Goal: Task Accomplishment & Management: Manage account settings

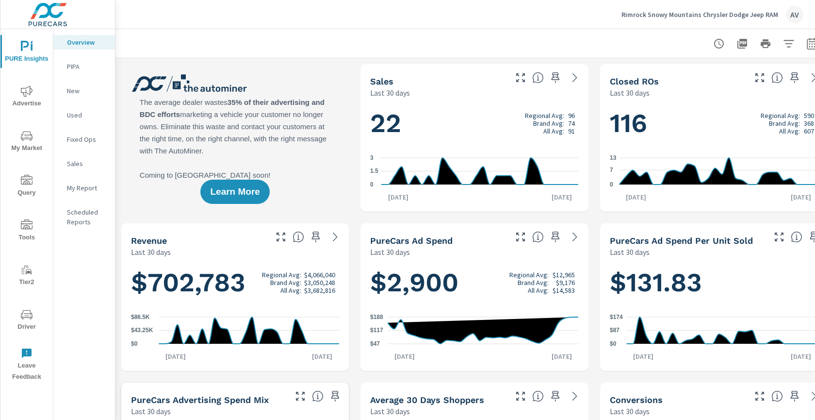
click at [321, 26] on div "Rimrock Snowy Mountains Chrysler Dodge Jeep RAM AV" at bounding box center [465, 14] width 676 height 29
click at [29, 144] on span "My Market" at bounding box center [26, 142] width 47 height 24
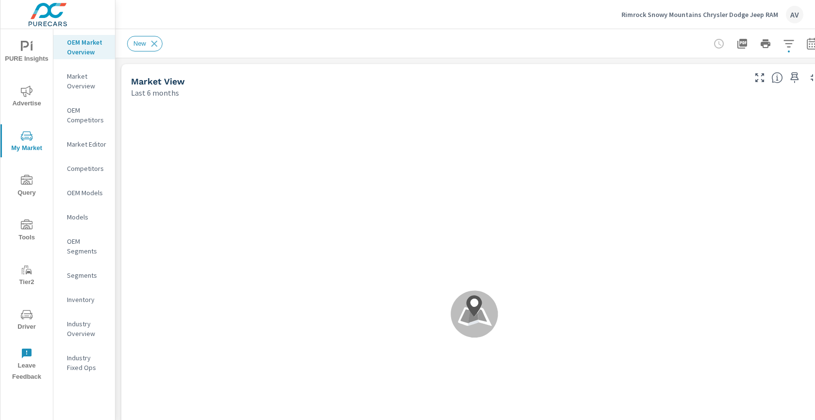
click at [276, 20] on div "Rimrock Snowy Mountains Chrysler Dodge Jeep RAM AV" at bounding box center [465, 14] width 676 height 29
click at [34, 99] on span "Advertise" at bounding box center [26, 97] width 47 height 24
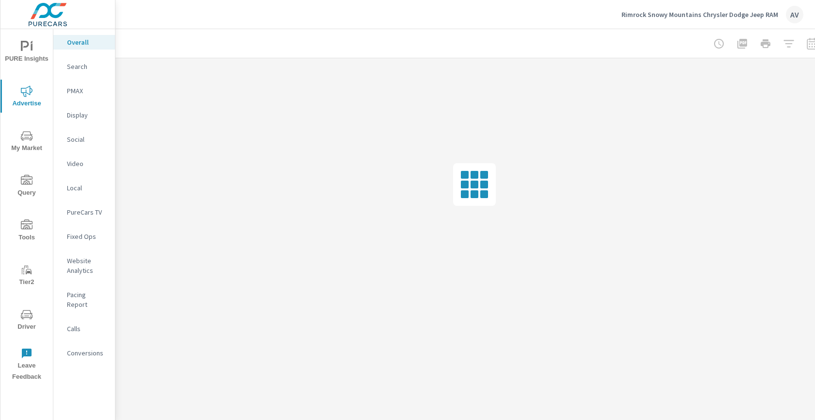
click at [28, 48] on icon "nav menu" at bounding box center [27, 47] width 12 height 12
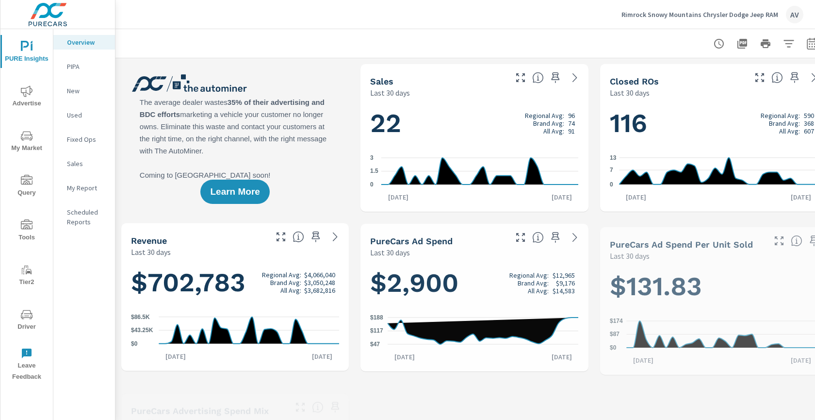
click at [83, 193] on div "My Report" at bounding box center [84, 188] width 62 height 15
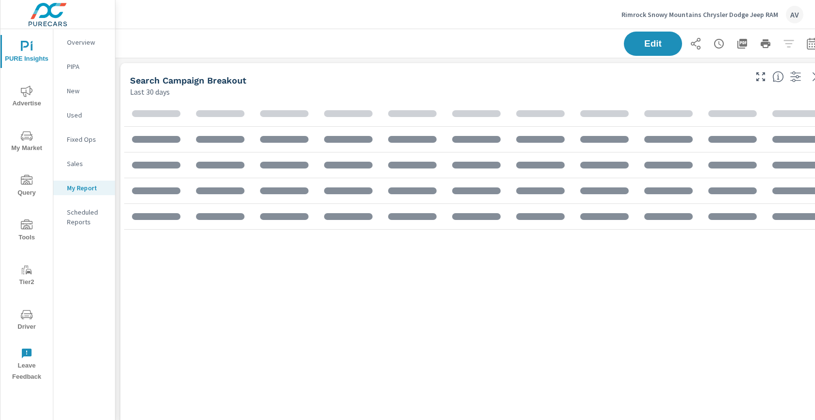
scroll to position [1250, 735]
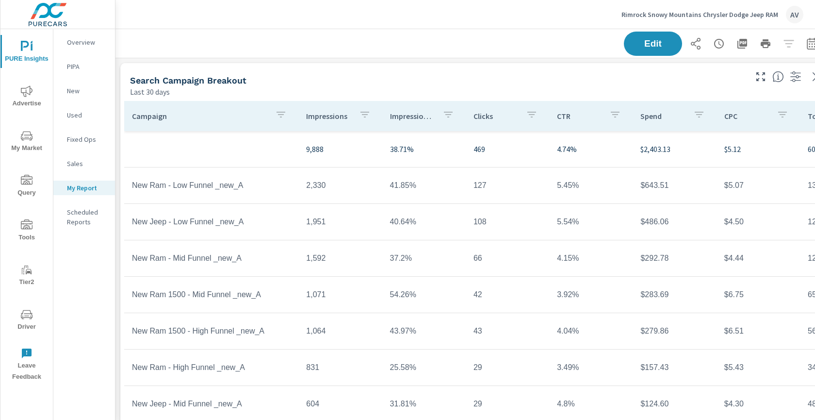
click at [342, 79] on div "Search Campaign Breakout" at bounding box center [437, 80] width 615 height 11
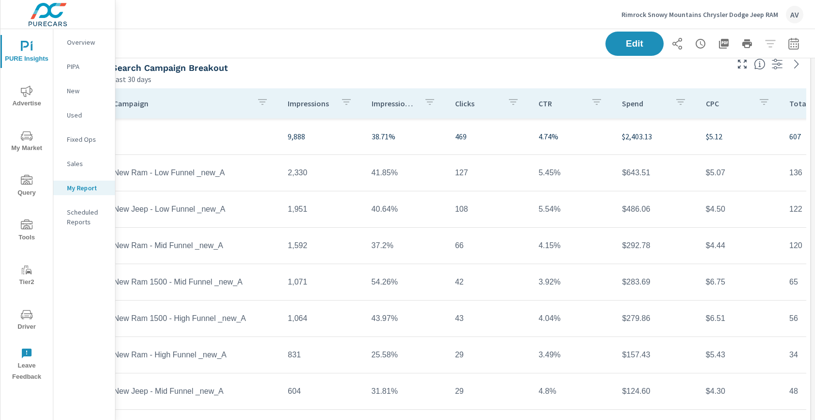
scroll to position [13, 26]
click at [788, 47] on icon "button" at bounding box center [794, 44] width 12 height 12
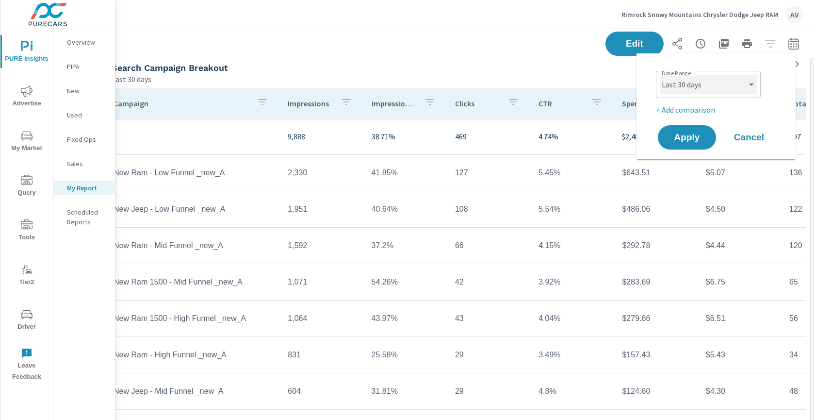
click at [734, 88] on select "Custom Yesterday Last week Last 7 days Last 14 days Last 30 days Last 45 days L…" at bounding box center [708, 84] width 97 height 19
click at [660, 75] on select "Custom Yesterday Last week Last 7 days Last 14 days Last 30 days Last 45 days L…" at bounding box center [708, 84] width 97 height 19
select select "Last month"
click at [712, 112] on p "+ Add comparison" at bounding box center [718, 110] width 124 height 12
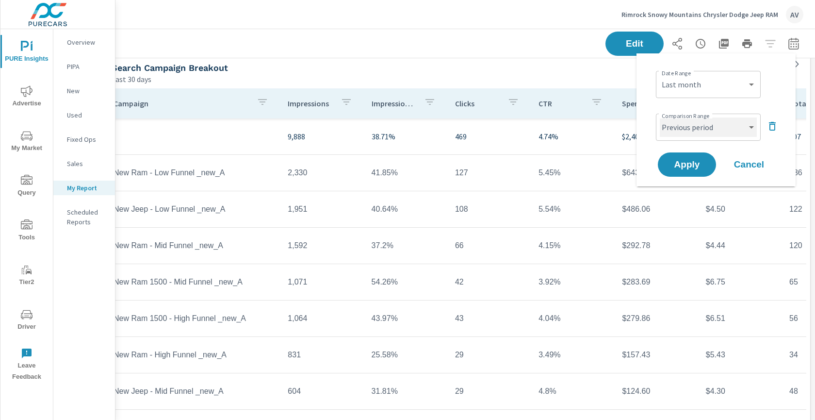
click at [737, 132] on select "Custom Previous period Previous month Previous year" at bounding box center [708, 126] width 97 height 19
click at [660, 117] on select "Custom Previous period Previous month Previous year" at bounding box center [708, 126] width 97 height 19
select select "Previous month"
click at [701, 162] on span "Apply" at bounding box center [687, 164] width 40 height 9
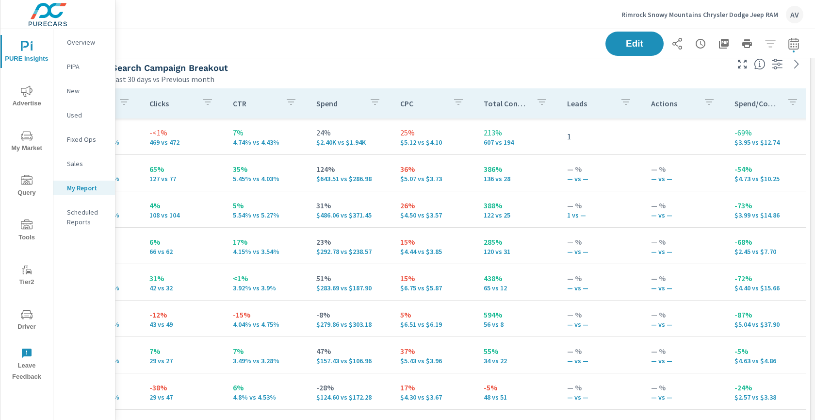
scroll to position [0, 304]
click at [534, 64] on div "Search Campaign Breakout" at bounding box center [419, 67] width 615 height 11
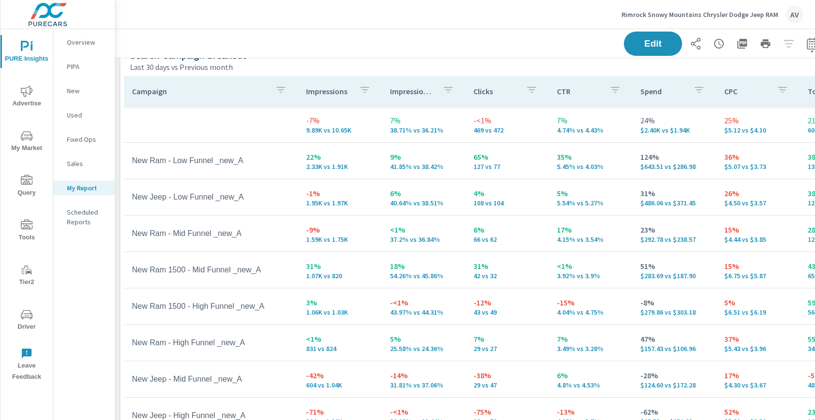
scroll to position [33, 0]
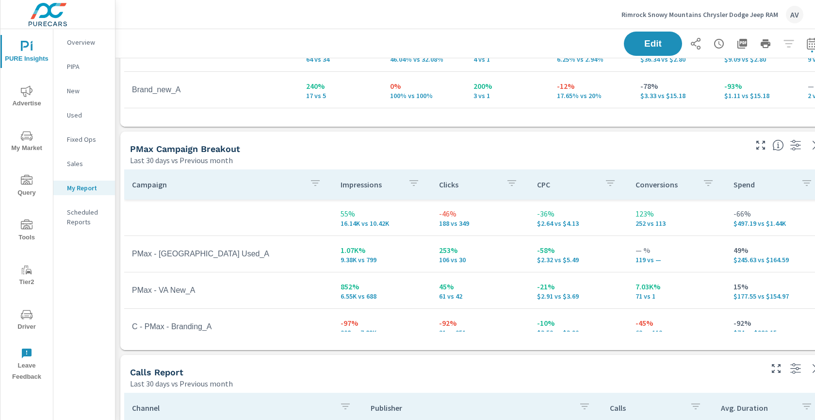
scroll to position [463, 0]
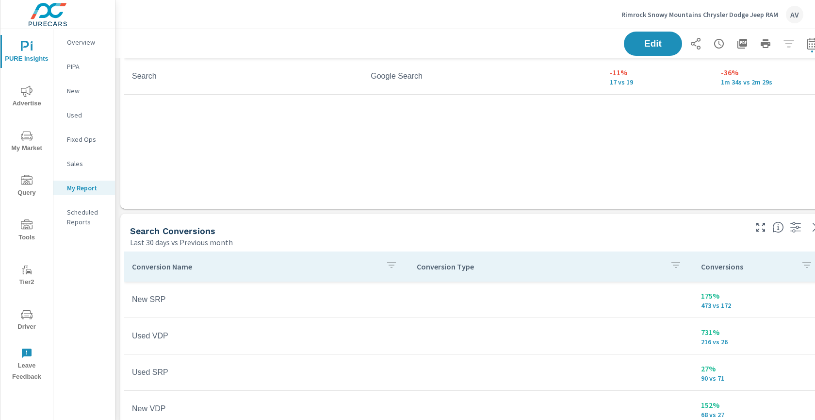
scroll to position [828, 0]
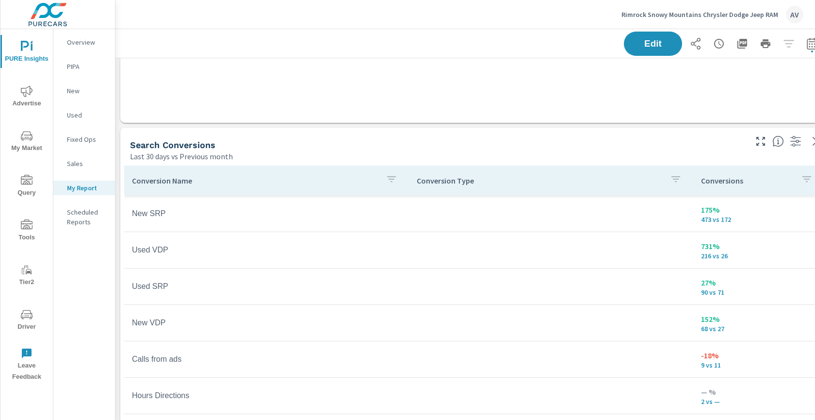
click at [473, 139] on div "Search Conversions" at bounding box center [437, 144] width 615 height 11
click at [704, 137] on div "Search Conversions Last 30 days vs Previous month" at bounding box center [434, 145] width 629 height 34
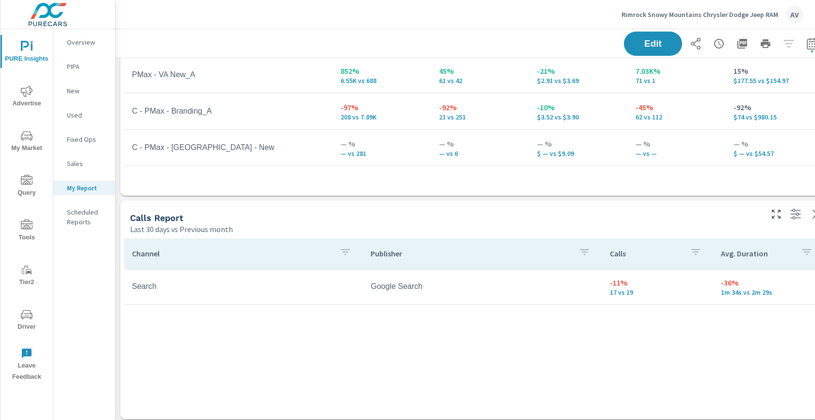
scroll to position [0, 0]
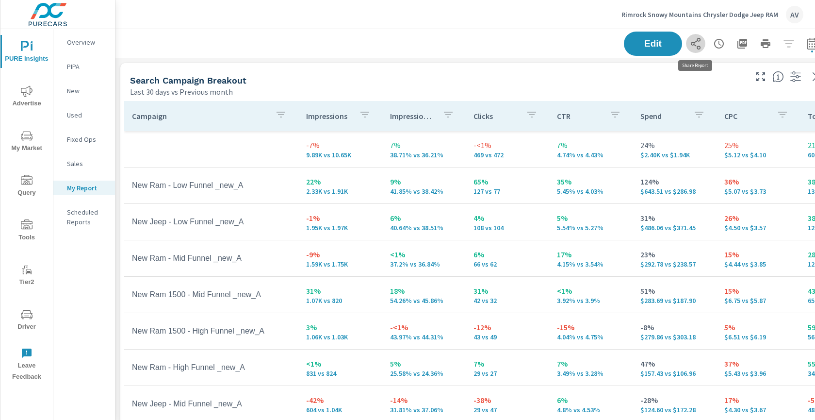
click at [694, 43] on icon "button" at bounding box center [696, 44] width 10 height 12
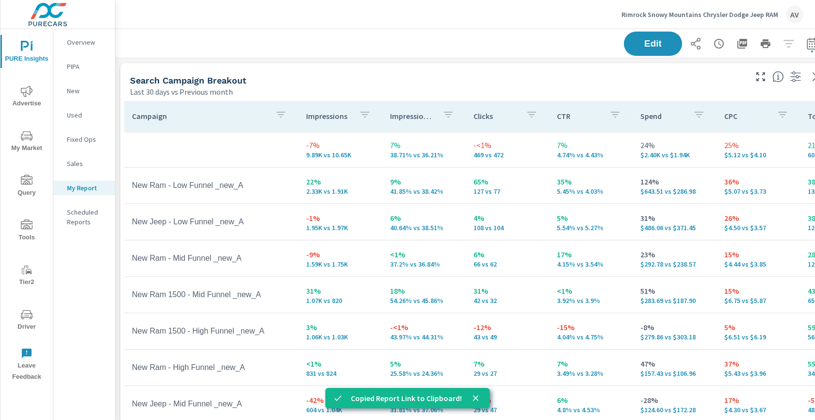
click at [608, 84] on div "Search Campaign Breakout" at bounding box center [437, 80] width 615 height 11
click at [789, 45] on div "Edit" at bounding box center [723, 44] width 198 height 24
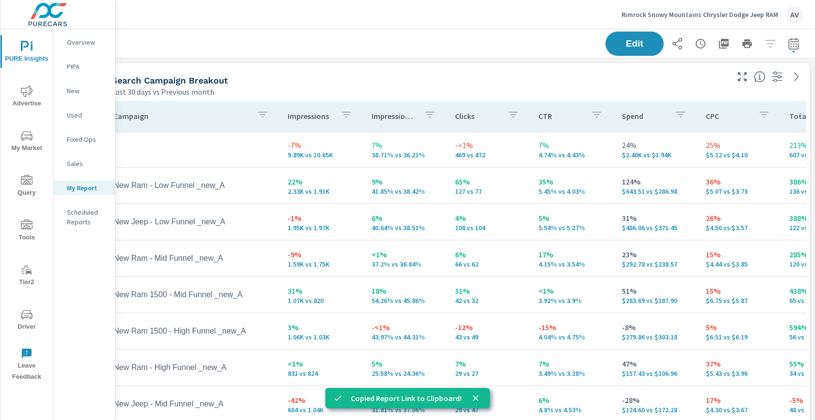
scroll to position [0, 26]
click at [788, 48] on icon "button" at bounding box center [794, 44] width 12 height 12
select select "Last 30 days"
select select "Previous month"
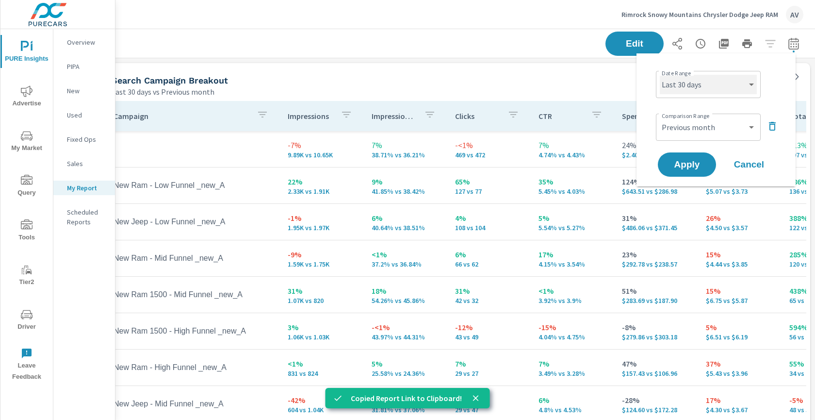
click at [734, 78] on select "Custom Yesterday Last week Last 7 days Last 14 days Last 30 days Last 45 days L…" at bounding box center [708, 84] width 97 height 19
click at [660, 75] on select "Custom Yesterday Last week Last 7 days Last 14 days Last 30 days Last 45 days L…" at bounding box center [708, 84] width 97 height 19
select select "Last month"
click at [693, 173] on button "Apply" at bounding box center [687, 164] width 60 height 25
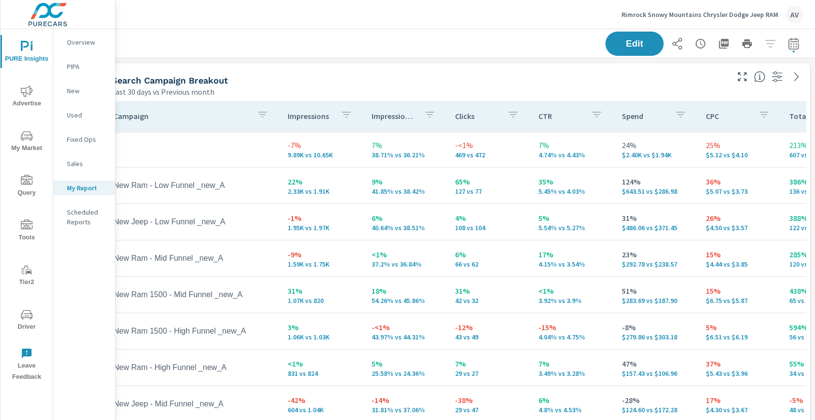
scroll to position [0, 26]
click at [790, 46] on icon "button" at bounding box center [794, 44] width 12 height 12
select select "Last 30 days"
select select "Previous month"
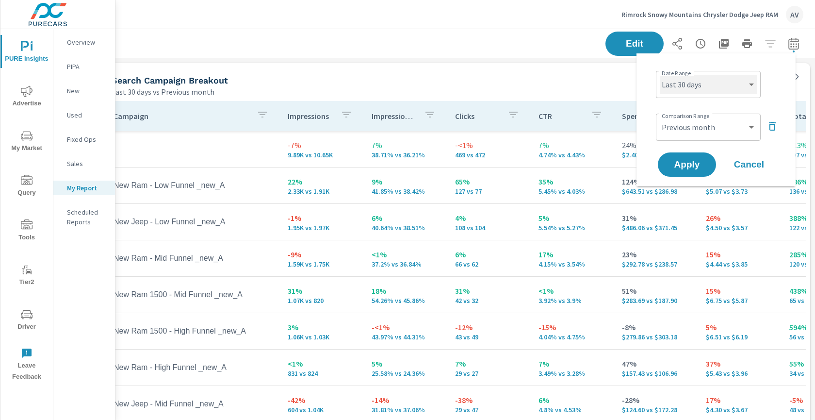
click at [747, 86] on select "Custom Yesterday Last week Last 7 days Last 14 days Last 30 days Last 45 days L…" at bounding box center [708, 84] width 97 height 19
click at [660, 75] on select "Custom Yesterday Last week Last 7 days Last 14 days Last 30 days Last 45 days L…" at bounding box center [708, 84] width 97 height 19
select select "Last month"
click at [773, 96] on div "Date Range Custom Yesterday Last week Last 7 days Last 14 days Last 30 days Las…" at bounding box center [718, 83] width 124 height 33
click at [678, 161] on span "Apply" at bounding box center [687, 164] width 40 height 9
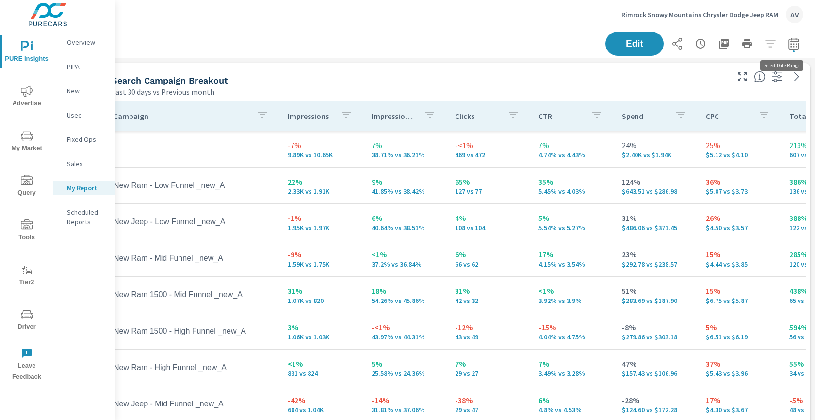
click at [788, 46] on icon "button" at bounding box center [794, 44] width 12 height 12
select select "Last 30 days"
select select "Previous month"
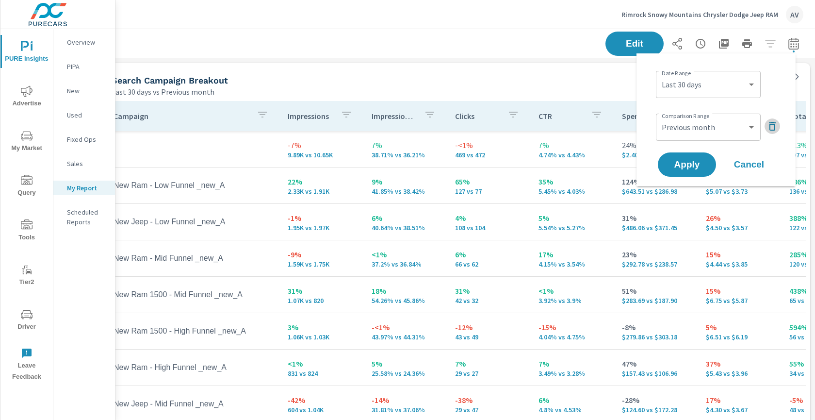
click at [774, 128] on icon "button" at bounding box center [773, 126] width 12 height 12
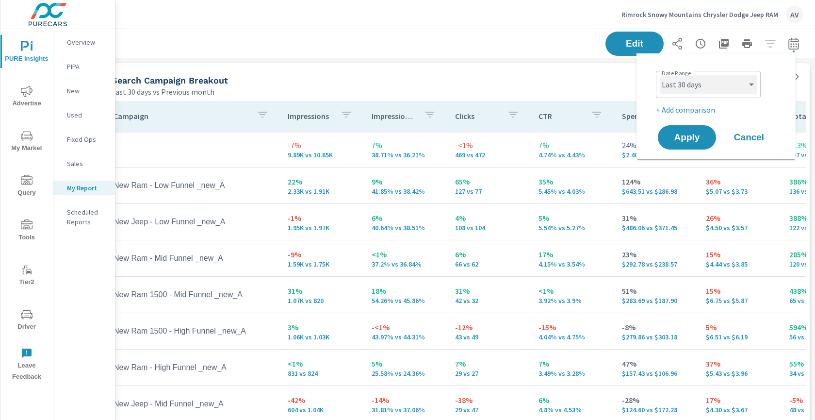
click at [708, 89] on select "Custom Yesterday Last week Last 7 days Last 14 days Last 30 days Last 45 days L…" at bounding box center [708, 84] width 97 height 19
click at [660, 75] on select "Custom Yesterday Last week Last 7 days Last 14 days Last 30 days Last 45 days L…" at bounding box center [708, 84] width 97 height 19
select select "Last month"
click at [689, 137] on span "Apply" at bounding box center [687, 137] width 40 height 9
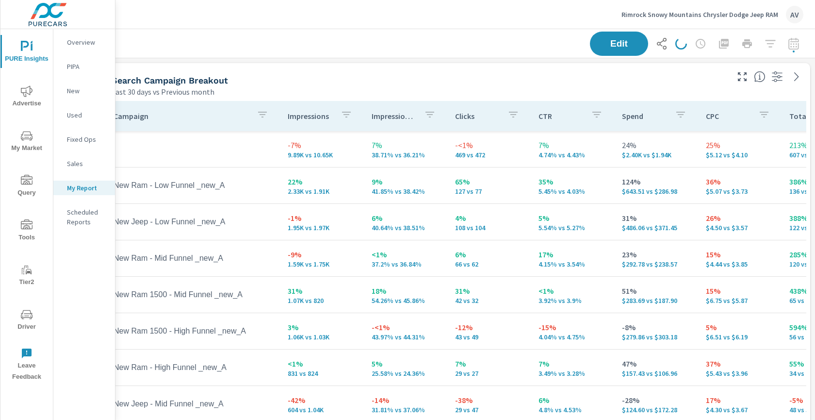
scroll to position [0, 18]
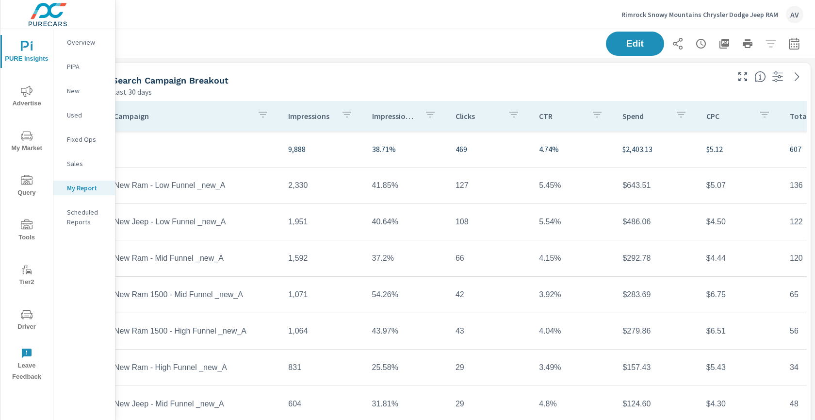
click at [467, 95] on div "Last 30 days" at bounding box center [419, 92] width 615 height 12
click at [450, 63] on div "Search Campaign Breakout Last 30 days" at bounding box center [416, 80] width 629 height 34
click at [796, 47] on icon "button" at bounding box center [794, 45] width 6 height 4
select select "Last 30 days"
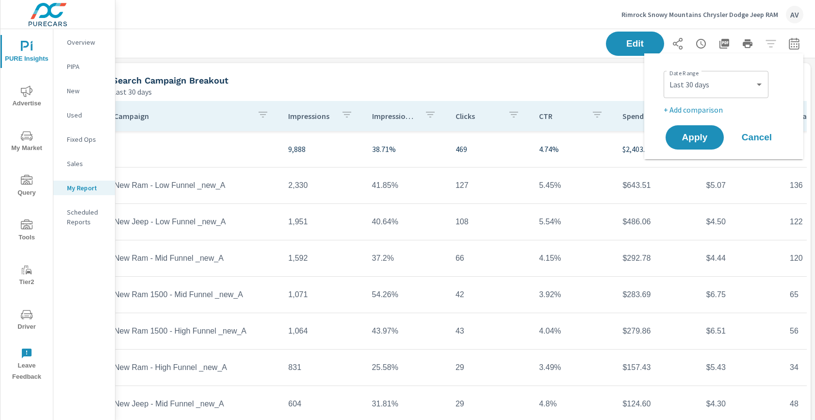
click at [710, 112] on p "+ Add comparison" at bounding box center [726, 110] width 124 height 12
select select "Previous period"
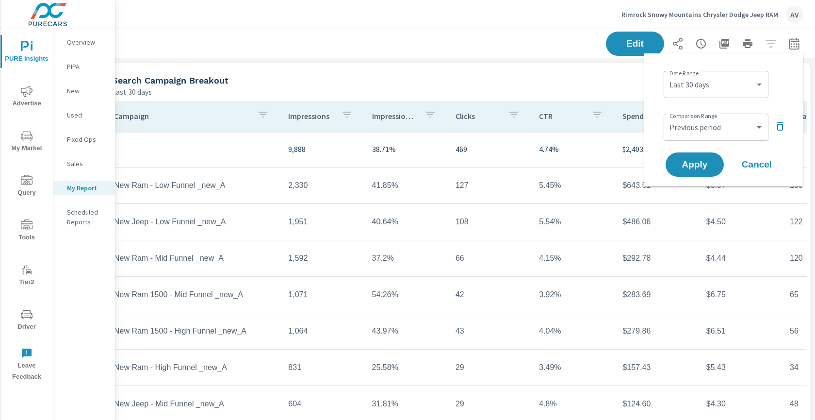
click at [758, 160] on span "Cancel" at bounding box center [757, 164] width 39 height 9
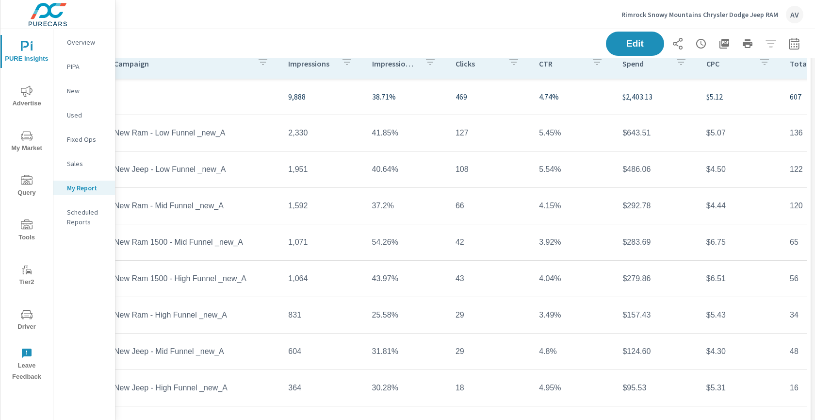
scroll to position [53, 0]
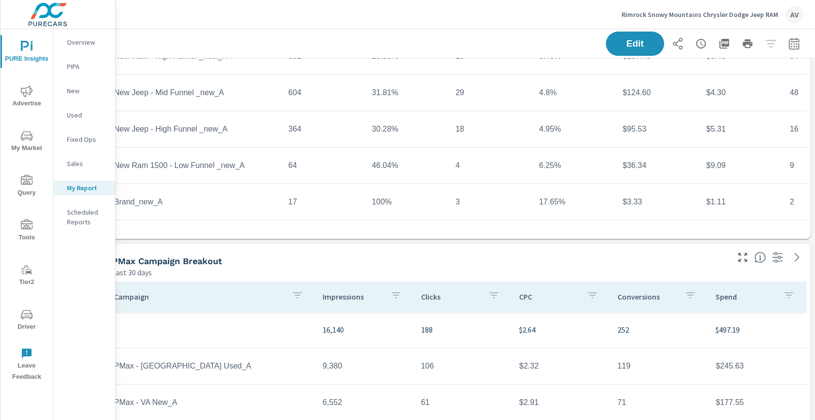
scroll to position [0, 18]
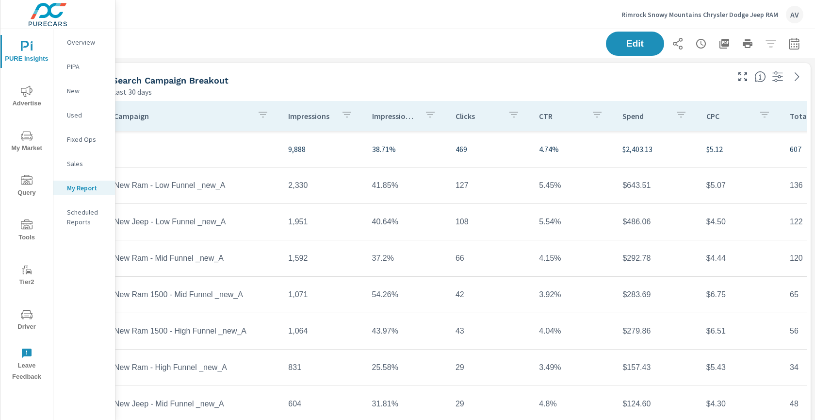
click at [795, 15] on div "AV" at bounding box center [794, 14] width 17 height 17
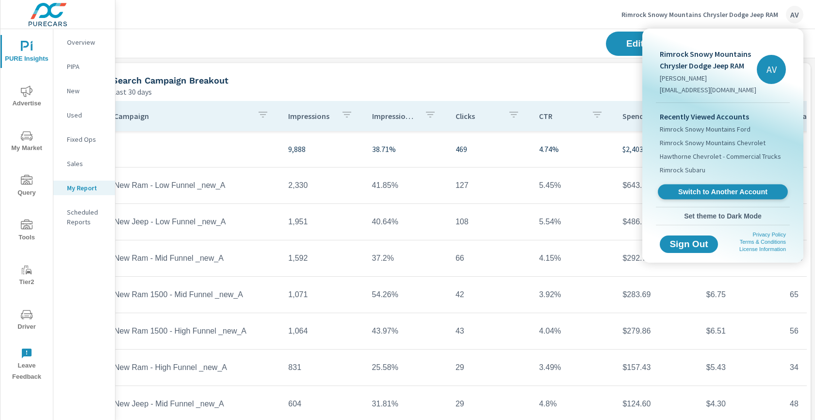
click at [722, 189] on span "Switch to Another Account" at bounding box center [722, 191] width 119 height 9
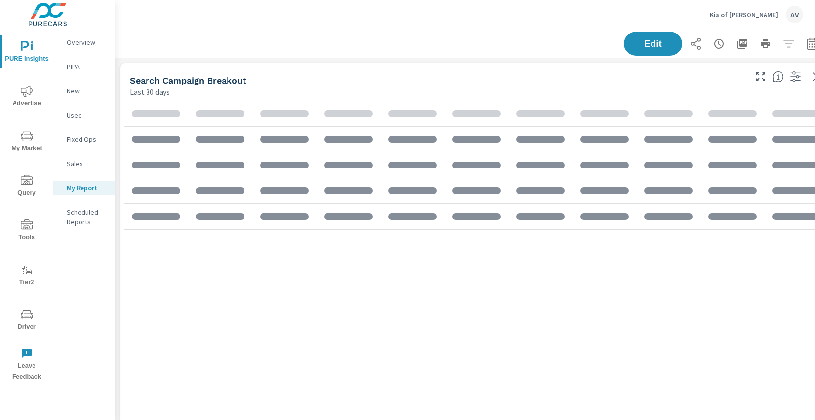
scroll to position [328, 0]
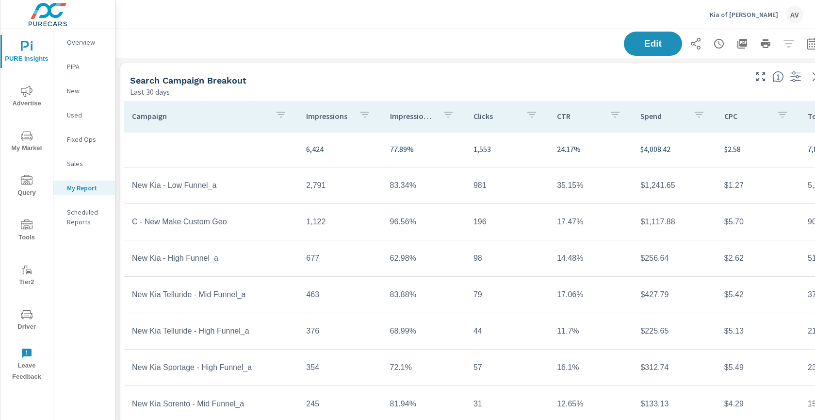
click at [293, 39] on div "Edit" at bounding box center [474, 43] width 695 height 29
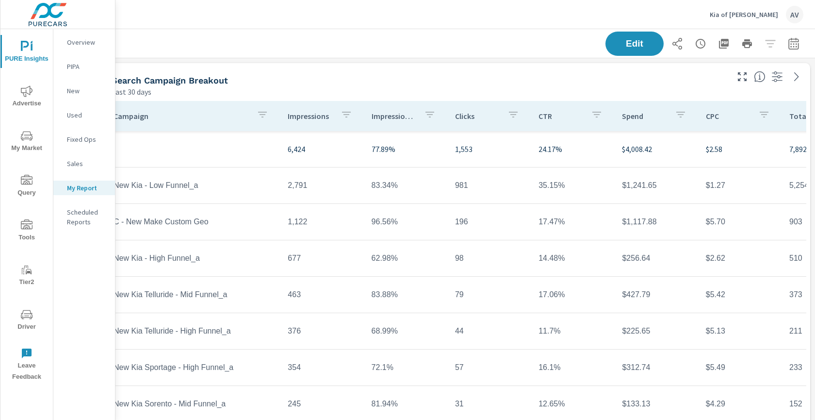
scroll to position [0, 26]
click at [788, 45] on icon "button" at bounding box center [794, 44] width 12 height 12
select select "Last 30 days"
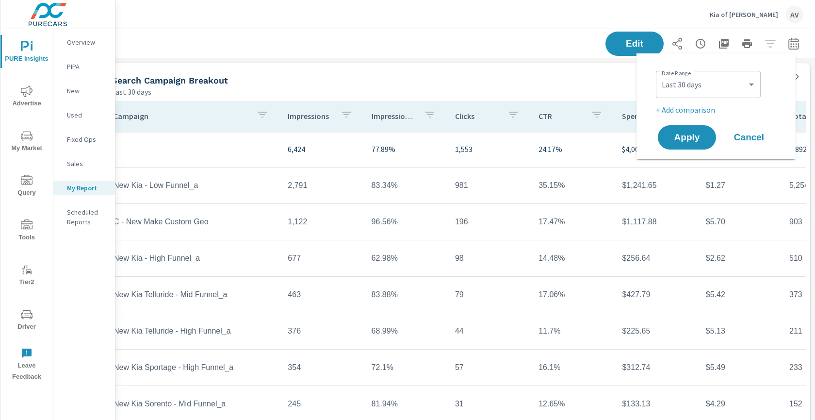
click at [709, 113] on p "+ Add comparison" at bounding box center [718, 110] width 124 height 12
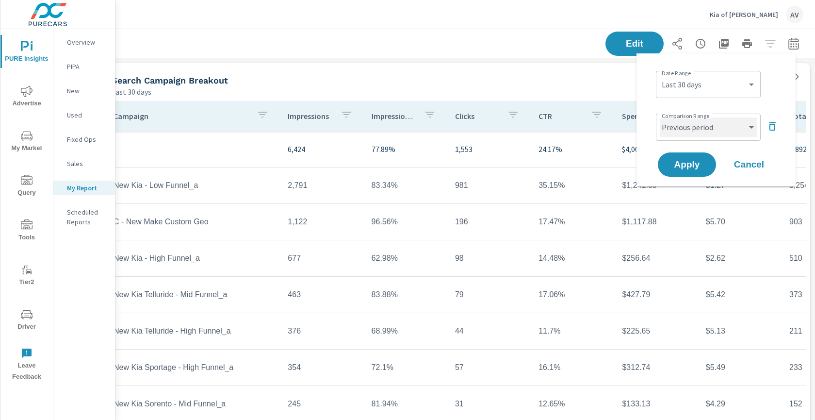
click at [705, 134] on select "Custom Previous period Previous month Previous year" at bounding box center [708, 126] width 97 height 19
click at [660, 117] on select "Custom Previous period Previous month Previous year" at bounding box center [708, 126] width 97 height 19
select select "Previous month"
click at [692, 164] on span "Apply" at bounding box center [687, 164] width 40 height 9
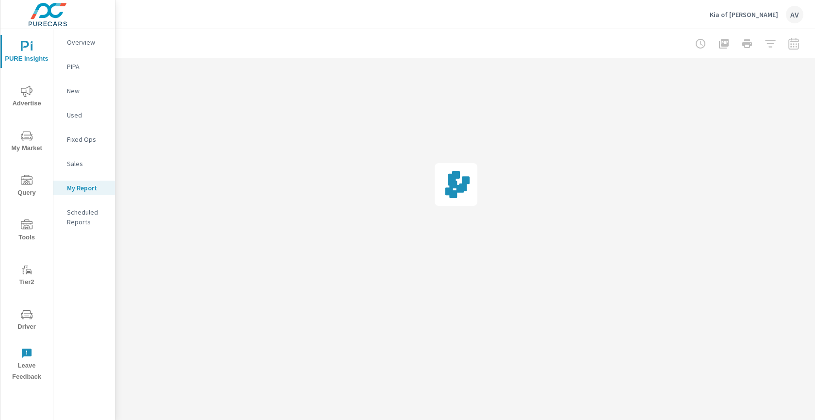
scroll to position [0, 18]
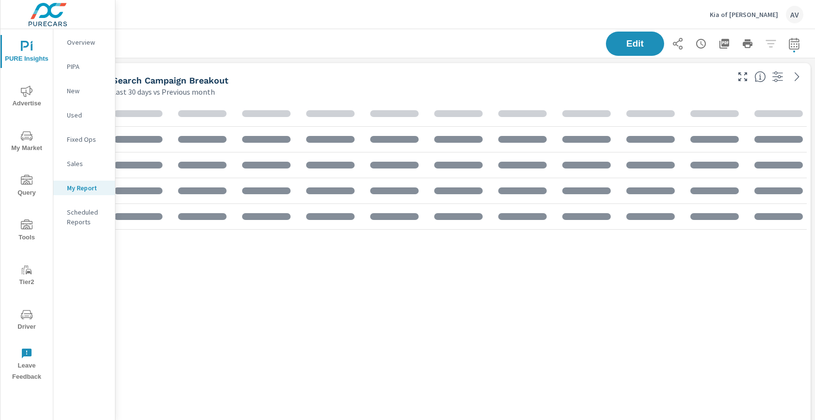
scroll to position [328, 0]
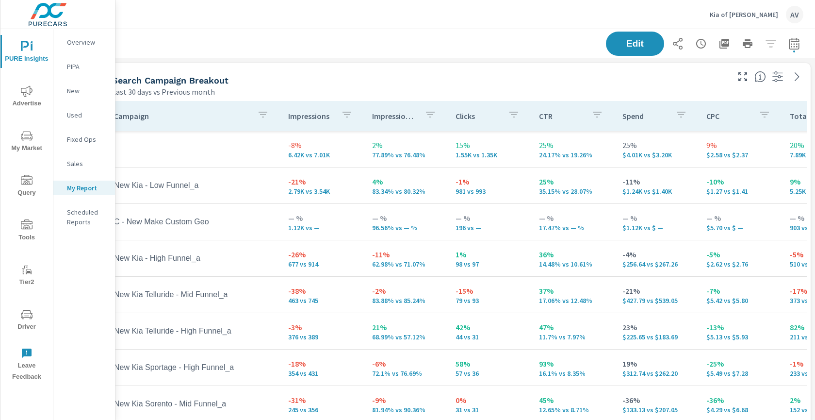
click at [255, 39] on div "Edit" at bounding box center [456, 43] width 695 height 29
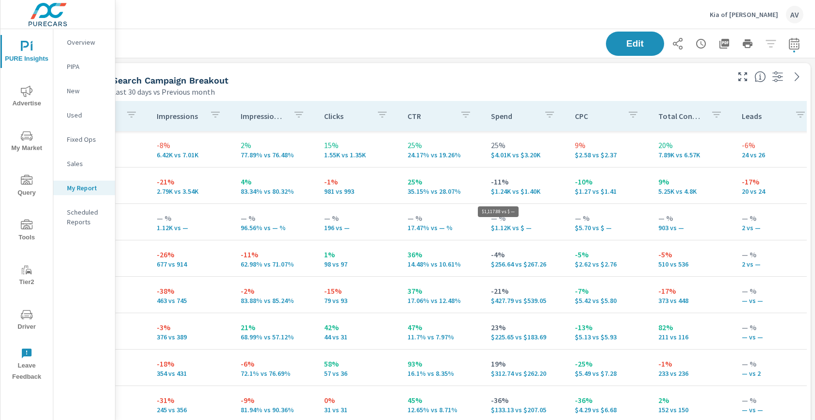
scroll to position [0, 0]
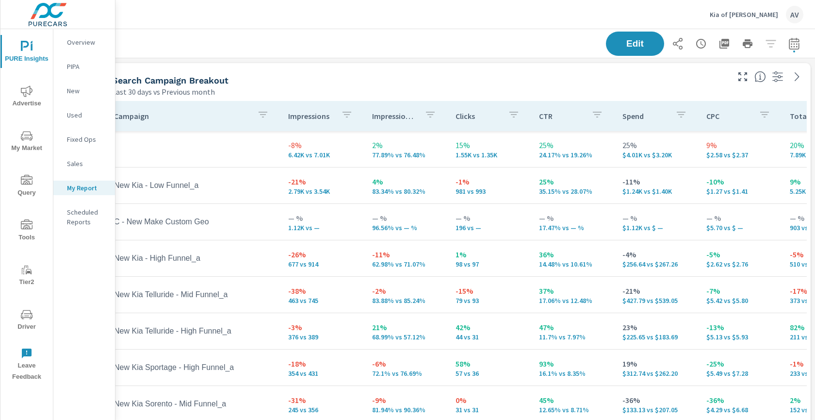
click at [370, 38] on div "Edit" at bounding box center [456, 43] width 695 height 29
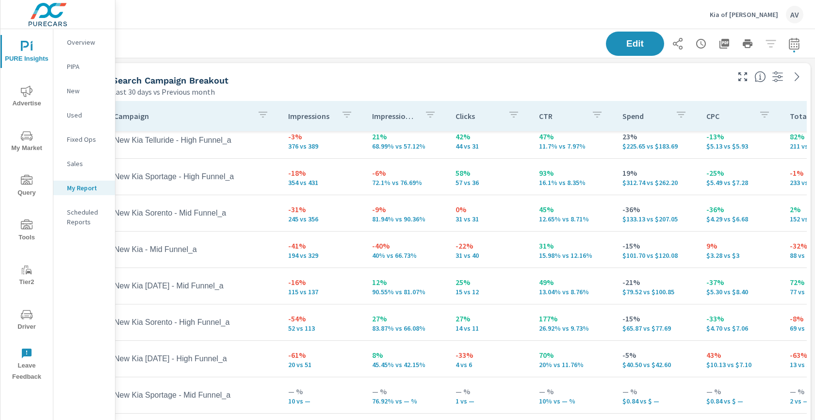
scroll to position [198, 0]
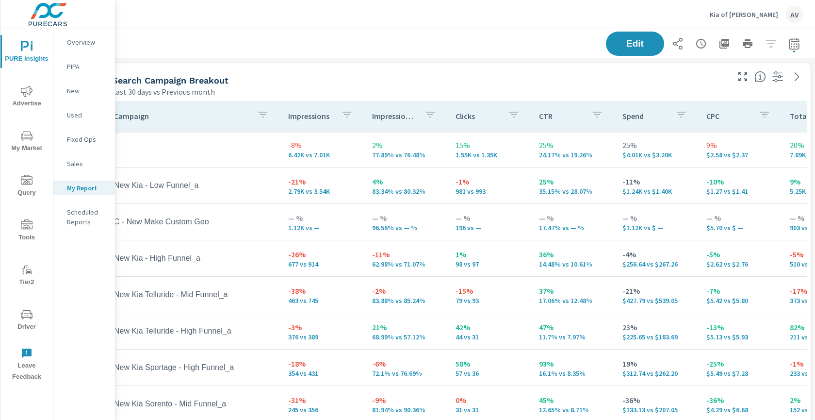
click at [320, 79] on div "Search Campaign Breakout" at bounding box center [419, 80] width 615 height 11
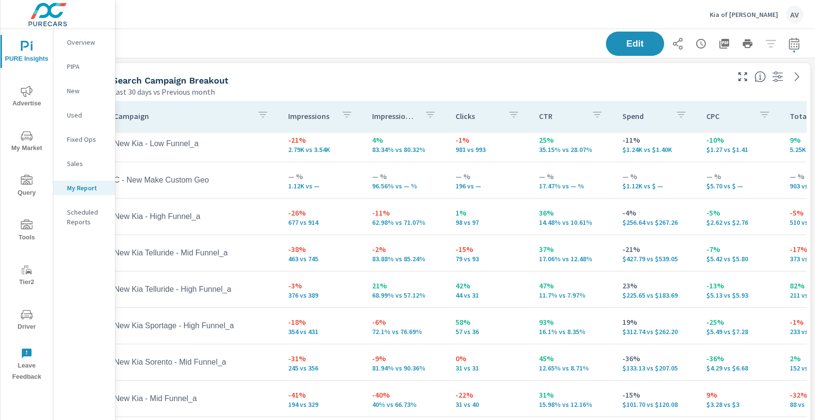
scroll to position [47, 0]
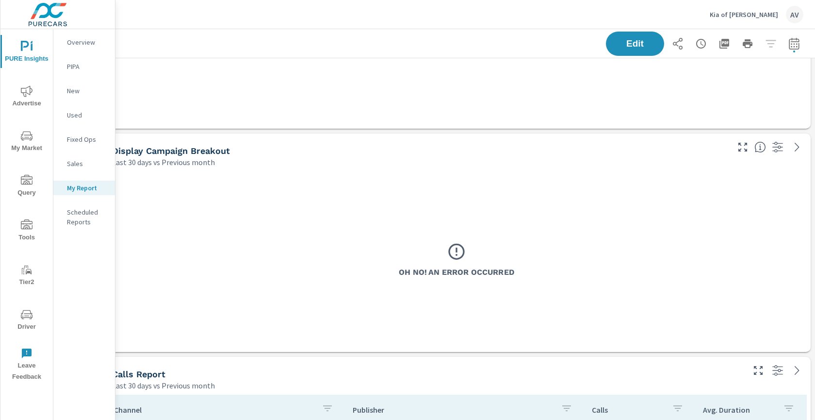
scroll to position [733, 18]
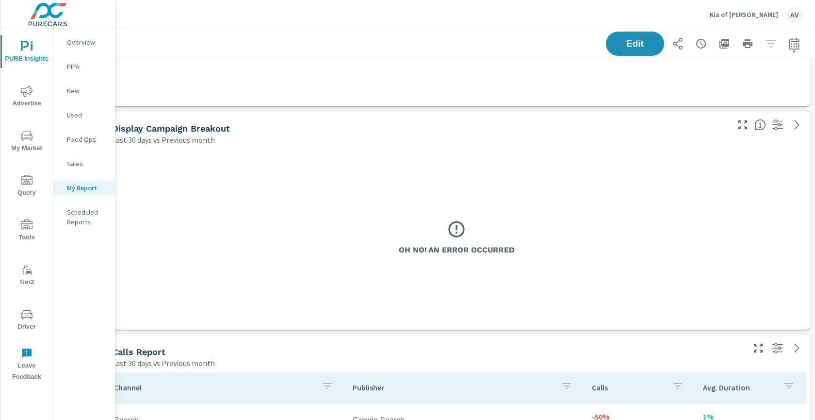
click at [325, 164] on div "Oh No! An Error Occurred" at bounding box center [456, 237] width 701 height 177
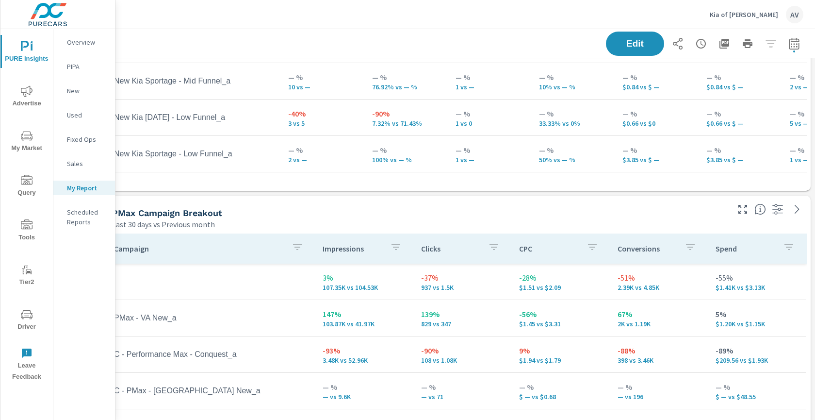
scroll to position [511, 18]
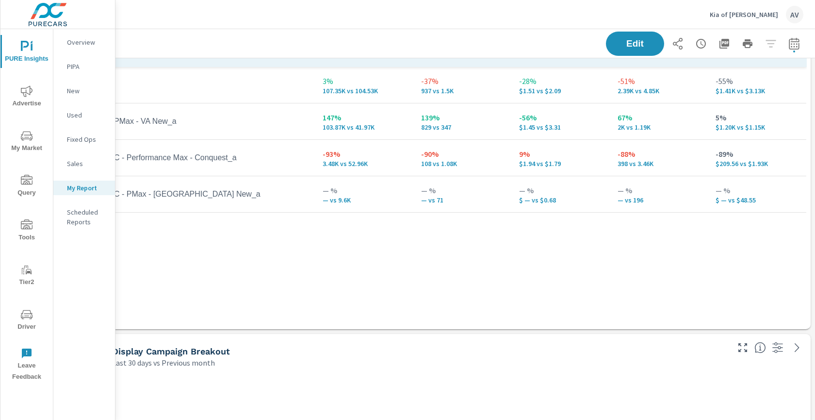
click at [499, 295] on div "Campaign Impressions Clicks CPC Conversions Spend 3% 107.35K vs 104.53K -37% 93…" at bounding box center [456, 174] width 701 height 274
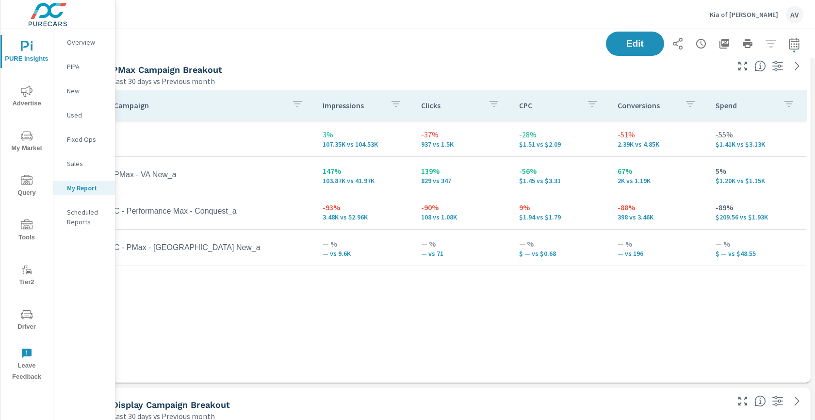
scroll to position [429, 18]
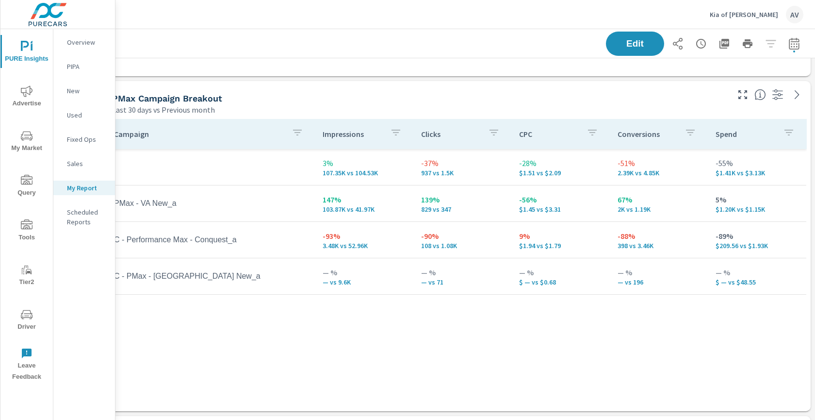
click at [355, 216] on td "147% 103.87K vs 41.97K" at bounding box center [364, 203] width 99 height 35
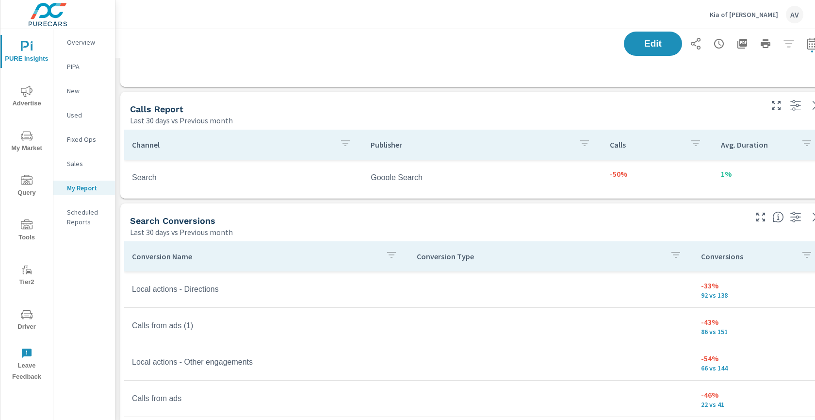
scroll to position [1051, 0]
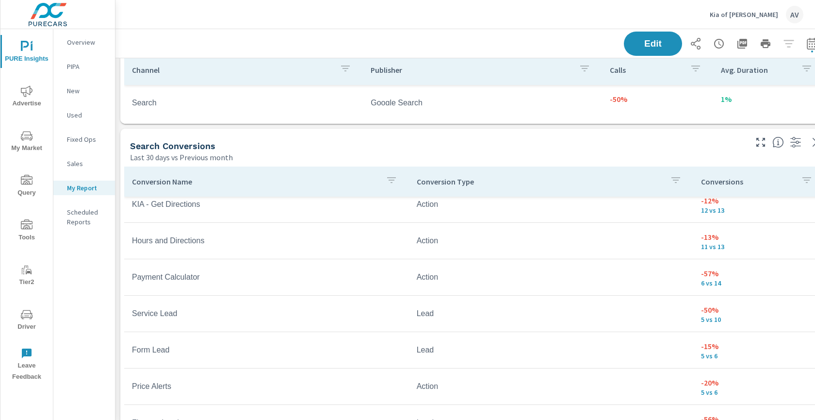
scroll to position [666, 0]
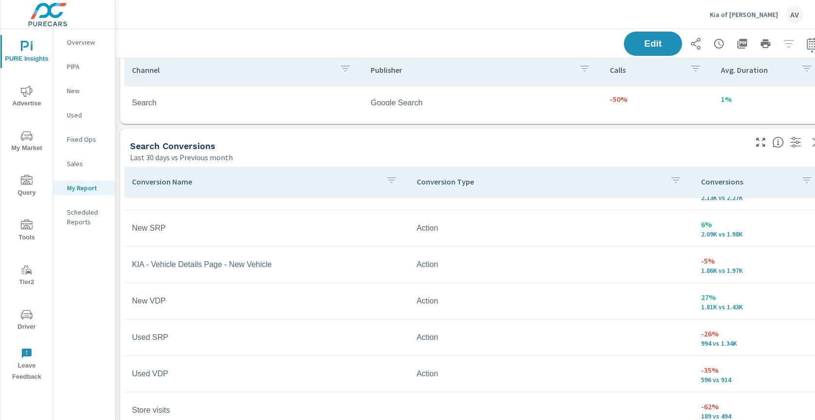
scroll to position [24, 0]
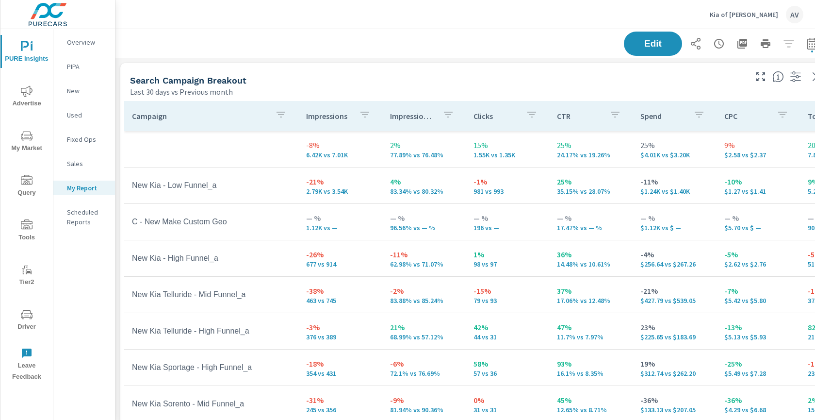
click at [533, 94] on div "Last 30 days vs Previous month" at bounding box center [437, 92] width 615 height 12
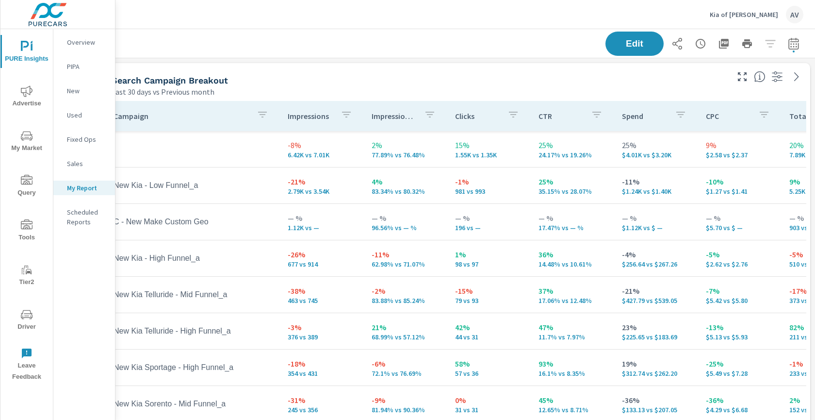
scroll to position [0, 26]
click at [784, 51] on button "button" at bounding box center [793, 43] width 19 height 19
select select "Last 30 days"
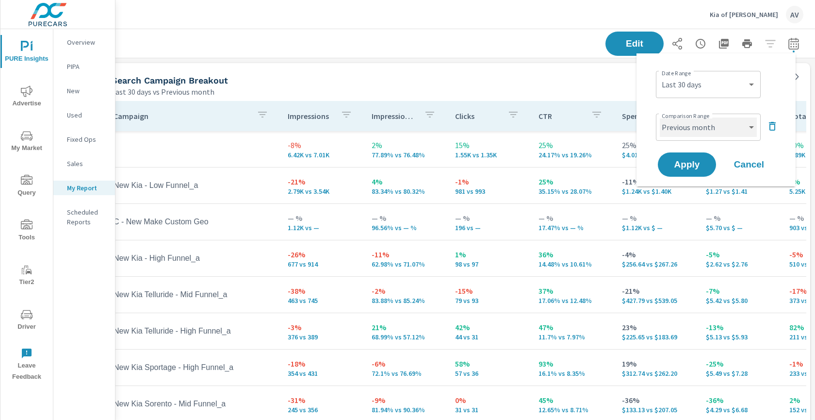
click at [756, 126] on select "Custom Previous period Previous month Previous year" at bounding box center [708, 126] width 97 height 19
click at [660, 117] on select "Custom Previous period Previous month Previous year" at bounding box center [708, 126] width 97 height 19
select select "Previous period"
click at [692, 165] on span "Apply" at bounding box center [687, 164] width 40 height 9
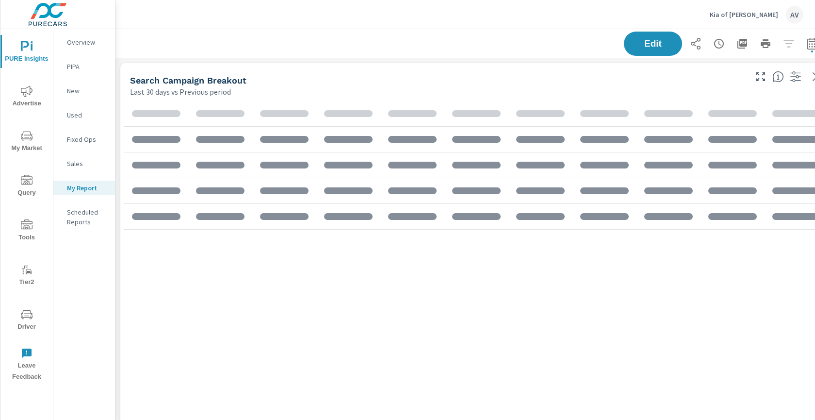
scroll to position [1473, 735]
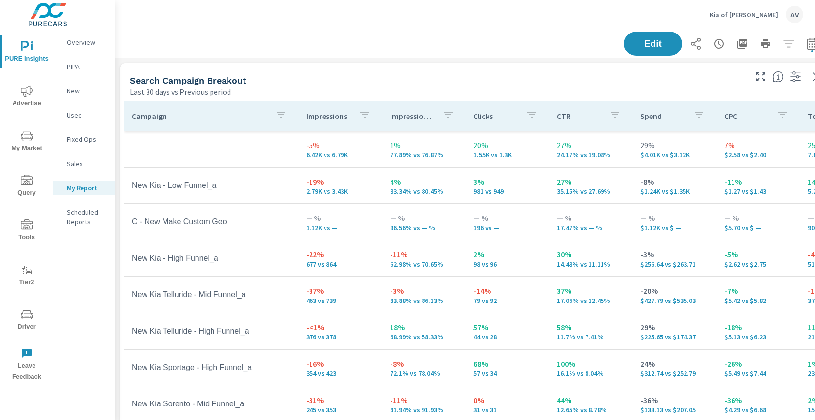
click at [306, 83] on div "Search Campaign Breakout" at bounding box center [437, 80] width 615 height 11
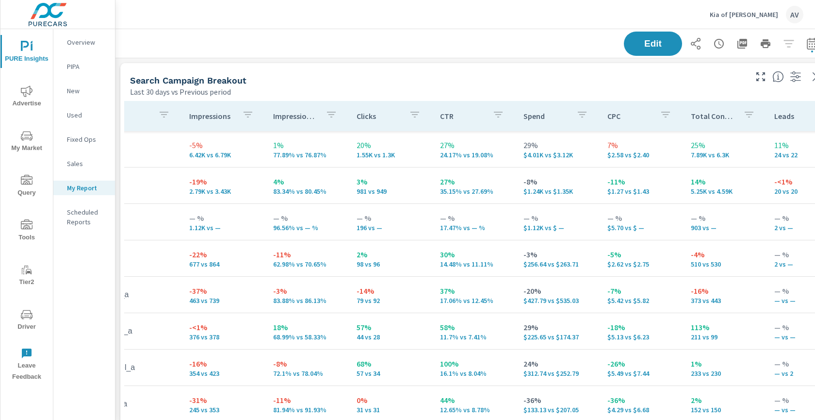
scroll to position [0, 163]
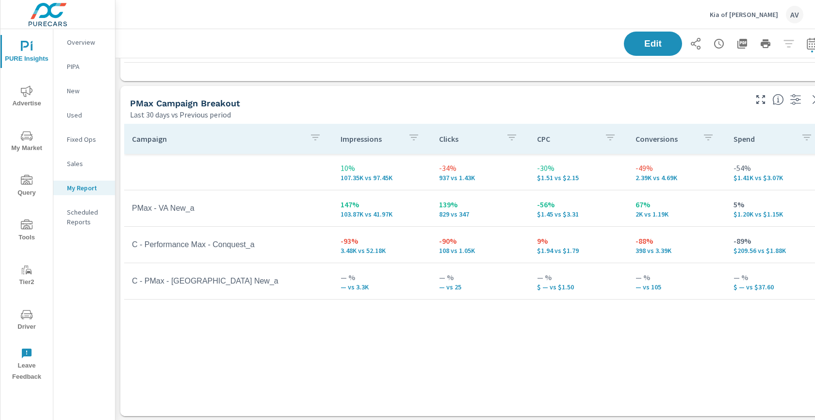
scroll to position [425, 0]
click at [443, 116] on div "Last 30 days vs Previous period" at bounding box center [437, 114] width 615 height 12
click at [437, 113] on div "Last 30 days vs Previous period" at bounding box center [437, 114] width 615 height 12
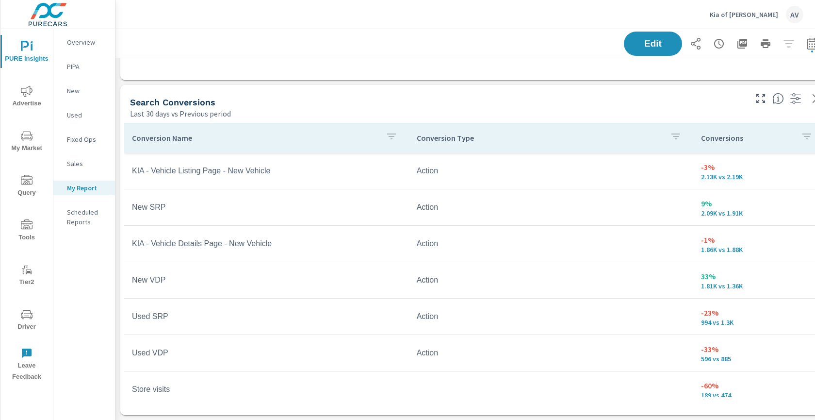
scroll to position [1102, 0]
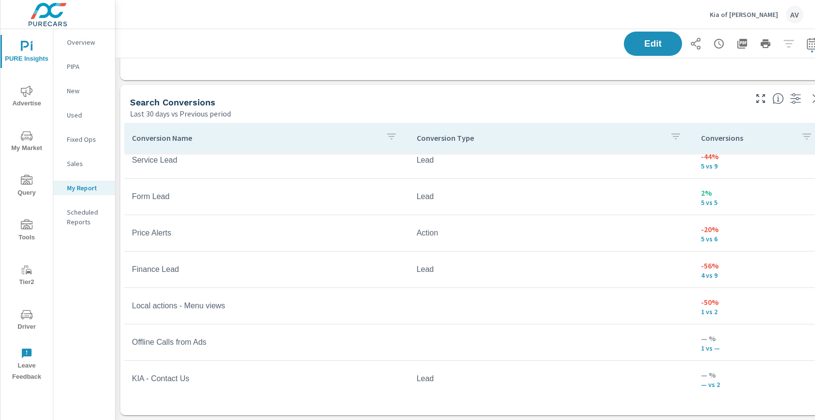
scroll to position [664, 0]
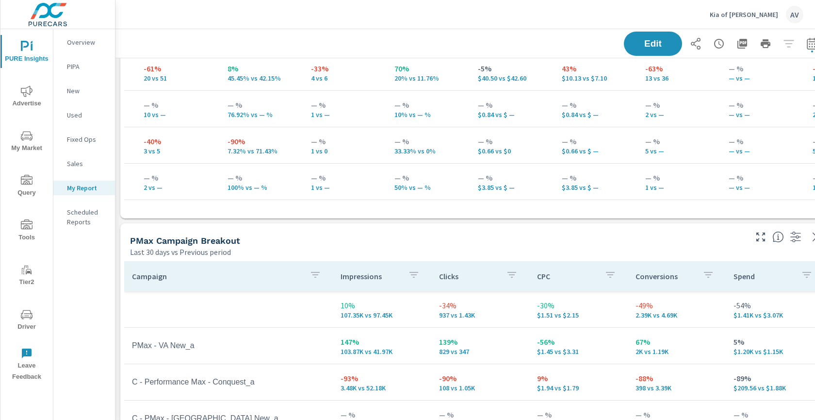
scroll to position [284, 0]
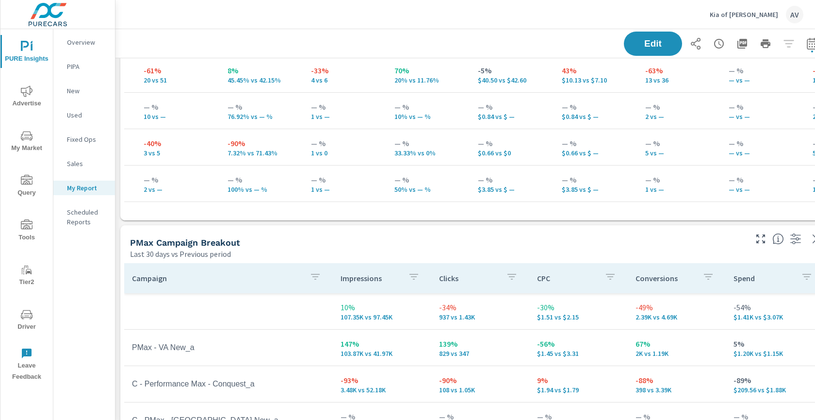
click at [581, 246] on div "PMax Campaign Breakout" at bounding box center [437, 242] width 615 height 11
click at [598, 227] on div "PMax Campaign Breakout Last 30 days vs Previous period" at bounding box center [434, 242] width 629 height 34
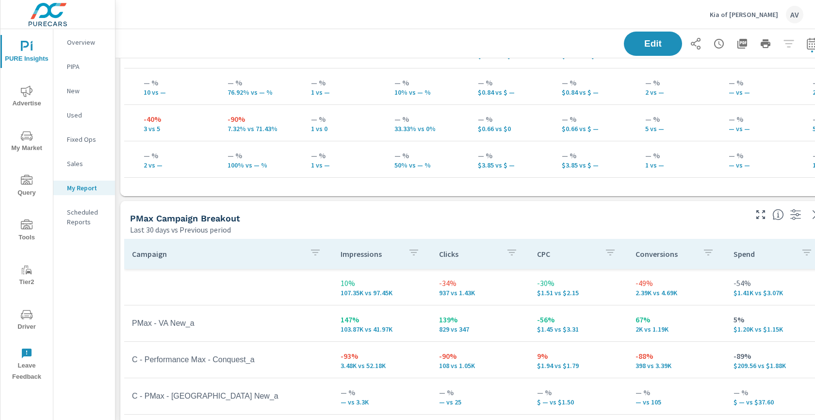
scroll to position [309, 0]
click at [791, 14] on div "AV" at bounding box center [794, 14] width 17 height 17
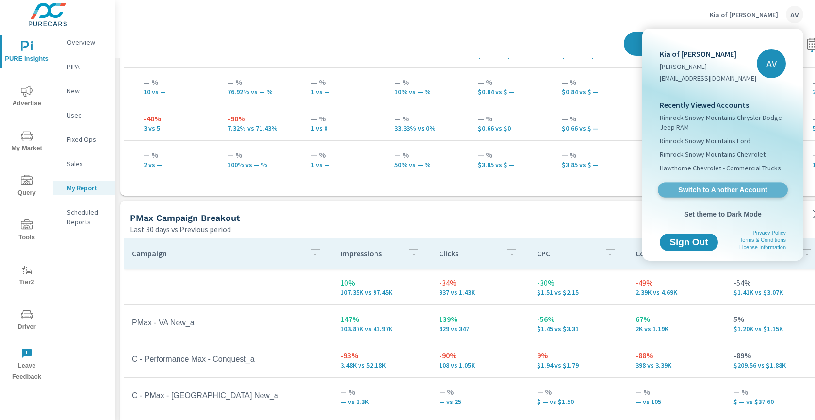
click at [741, 192] on span "Switch to Another Account" at bounding box center [722, 189] width 119 height 9
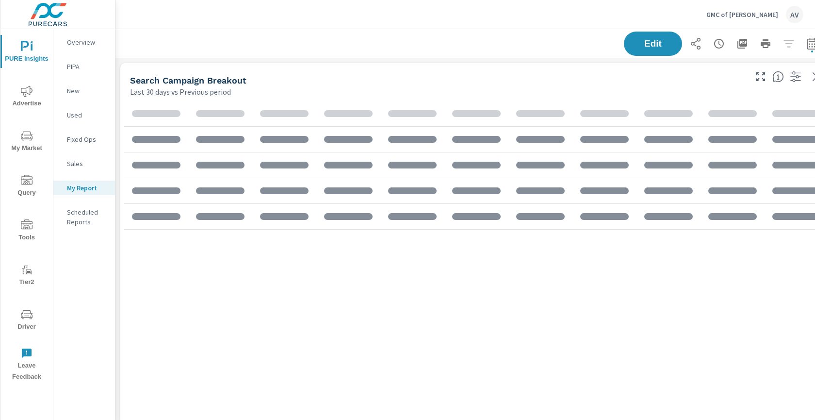
scroll to position [510, 0]
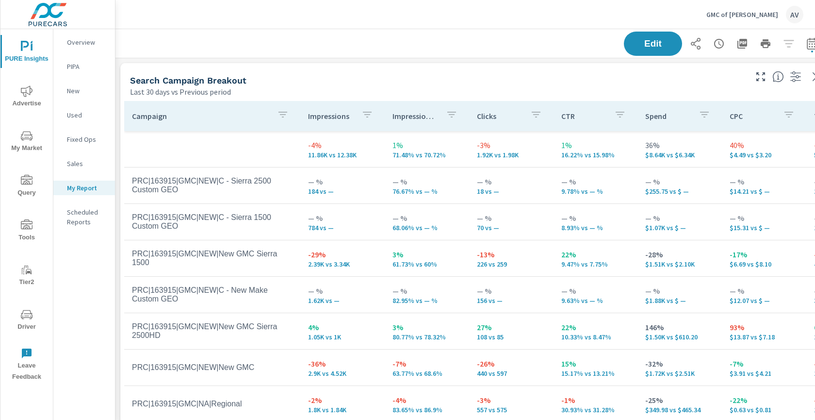
click at [442, 86] on div "Last 30 days vs Previous period" at bounding box center [437, 92] width 615 height 12
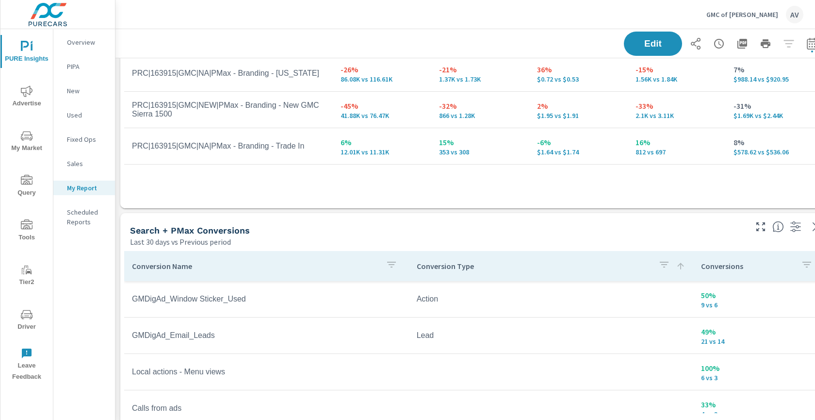
scroll to position [632, 0]
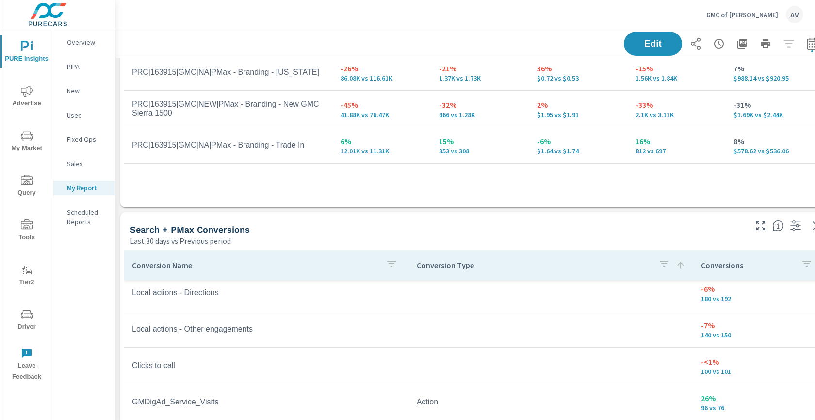
scroll to position [66, 0]
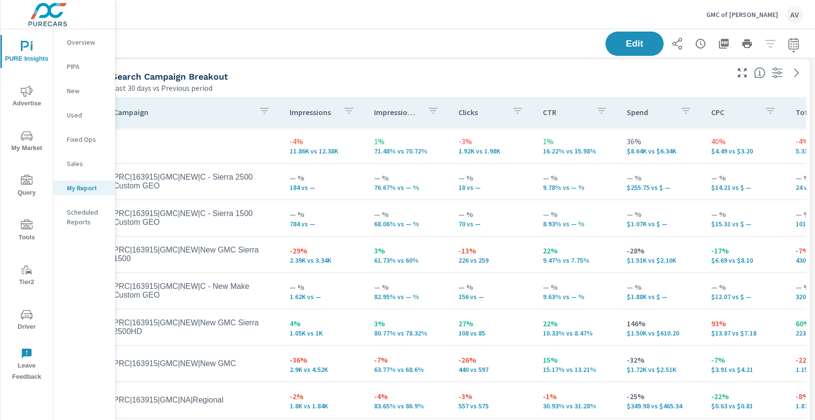
scroll to position [4, 26]
click at [788, 46] on icon "button" at bounding box center [794, 44] width 12 height 12
select select "Last 30 days"
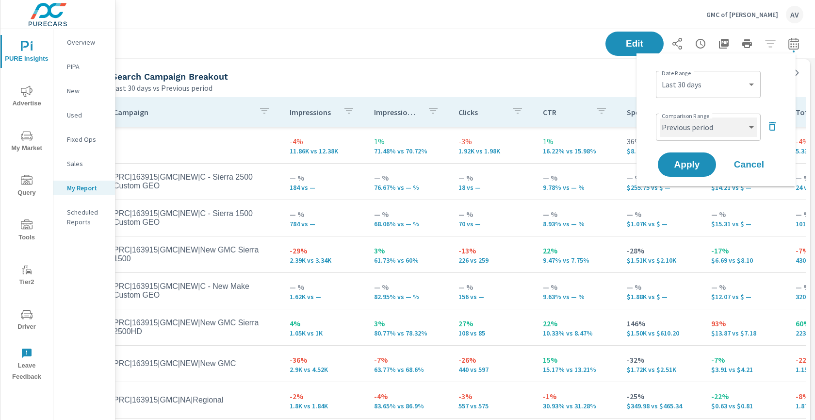
click at [721, 131] on select "Custom Previous period Previous month Previous year" at bounding box center [708, 126] width 97 height 19
click at [660, 117] on select "Custom Previous period Previous month Previous year" at bounding box center [708, 126] width 97 height 19
select select "Previous month"
click at [697, 165] on span "Apply" at bounding box center [687, 164] width 40 height 9
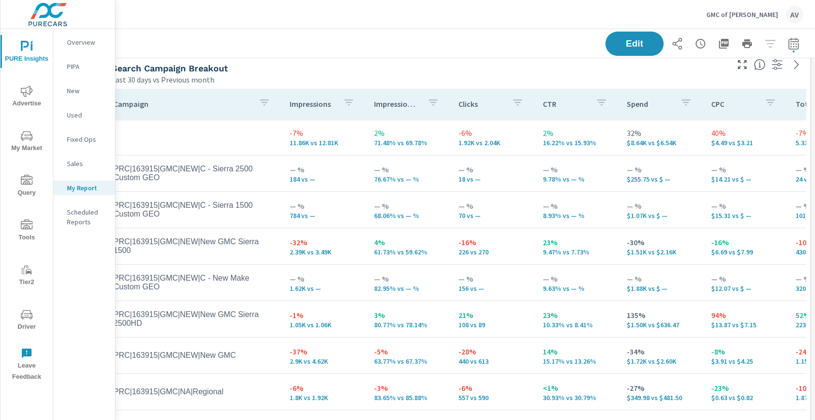
scroll to position [17, 26]
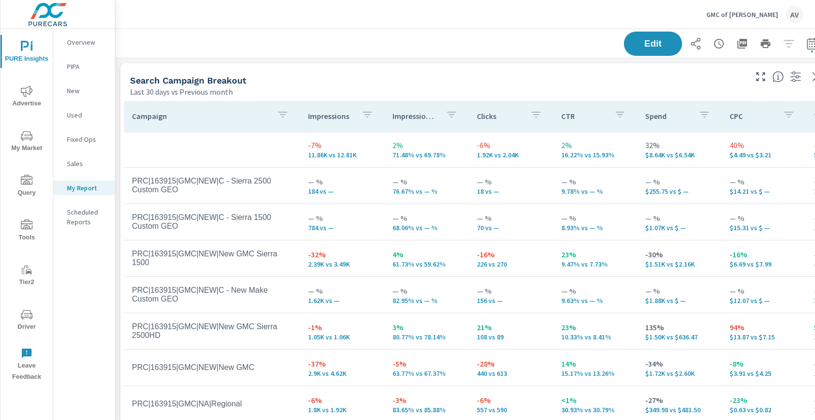
scroll to position [1138, 735]
click at [66, 19] on img at bounding box center [47, 14] width 95 height 39
click at [54, 17] on img at bounding box center [47, 14] width 95 height 39
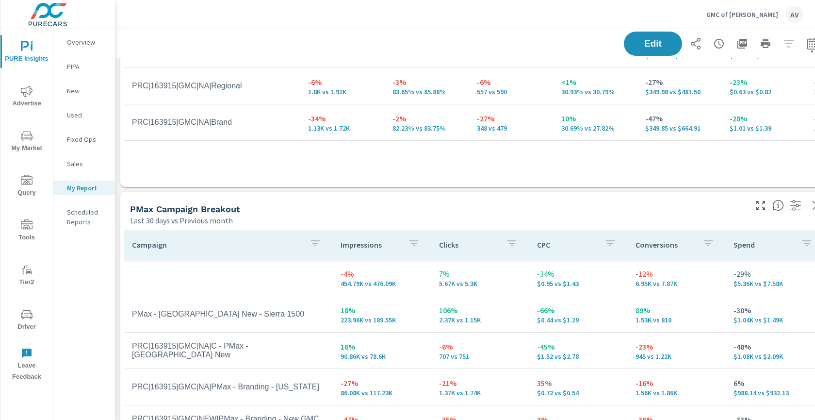
scroll to position [0, 0]
